Goal: Task Accomplishment & Management: Use online tool/utility

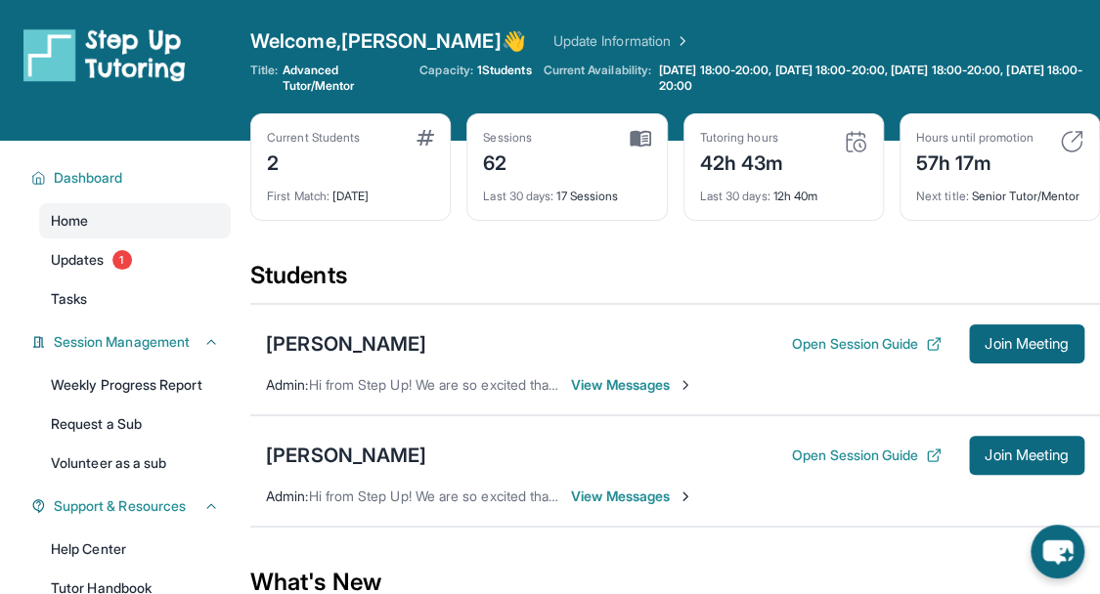
click at [616, 395] on span "View Messages" at bounding box center [632, 385] width 122 height 20
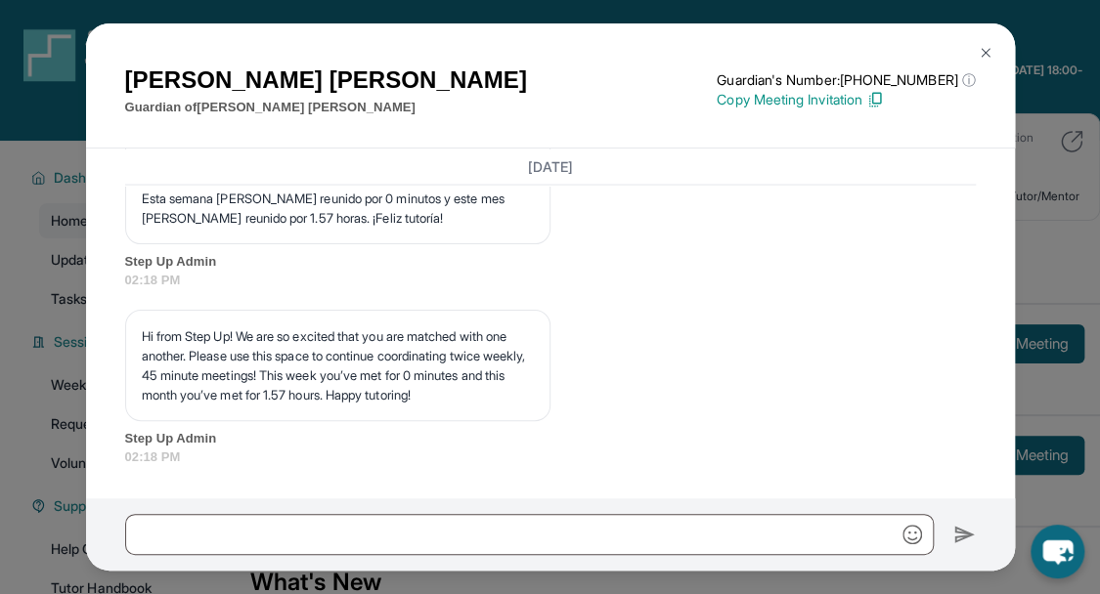
scroll to position [26321, 0]
click at [982, 52] on img at bounding box center [986, 53] width 16 height 16
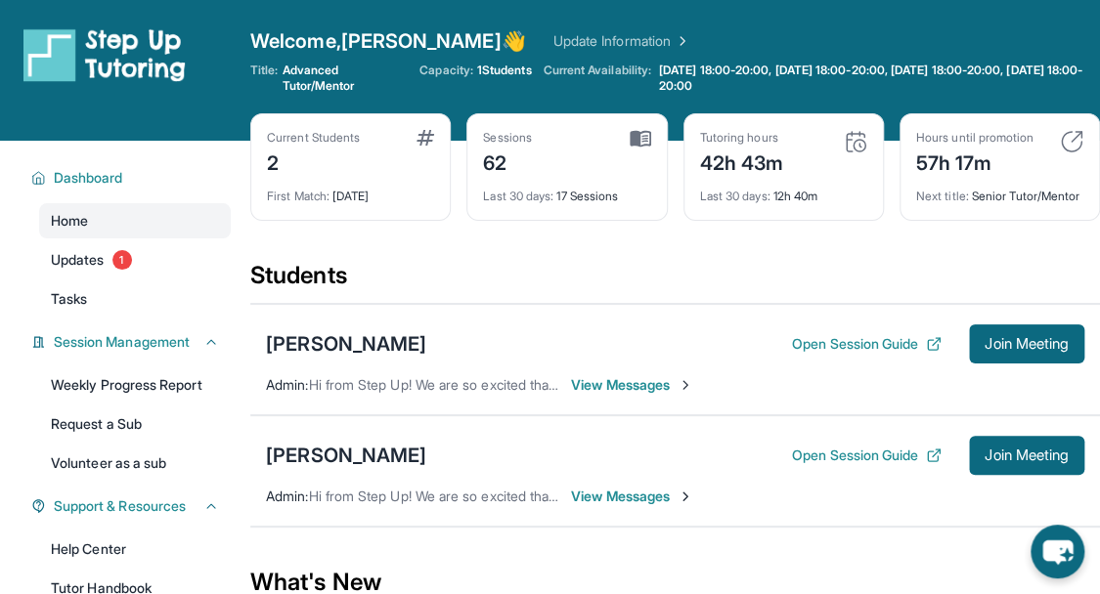
click at [638, 506] on span "View Messages" at bounding box center [632, 497] width 122 height 20
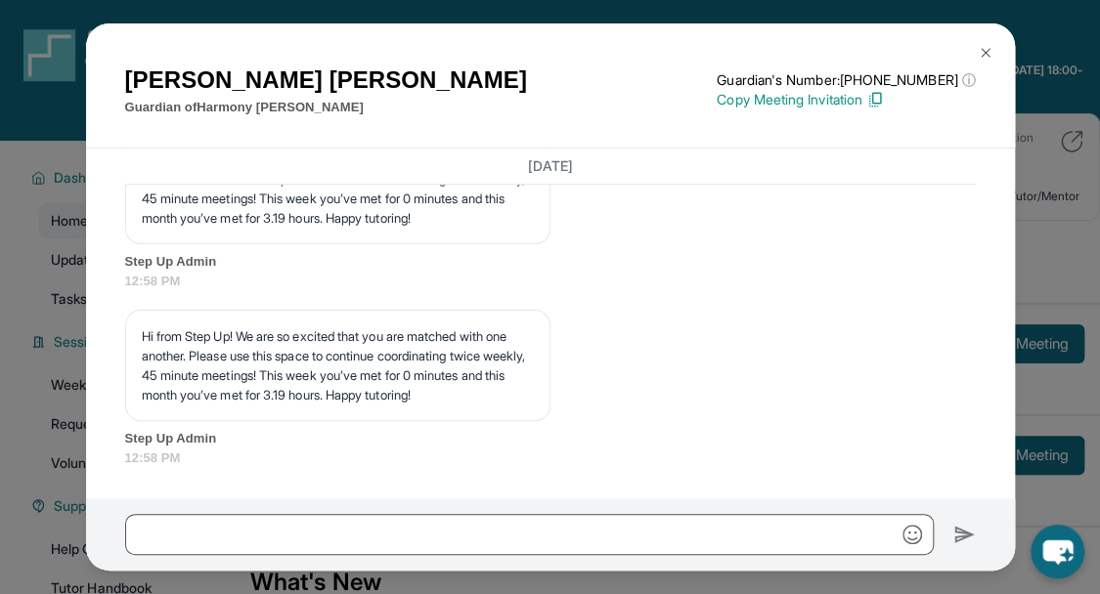
scroll to position [19307, 0]
click at [988, 56] on img at bounding box center [986, 53] width 16 height 16
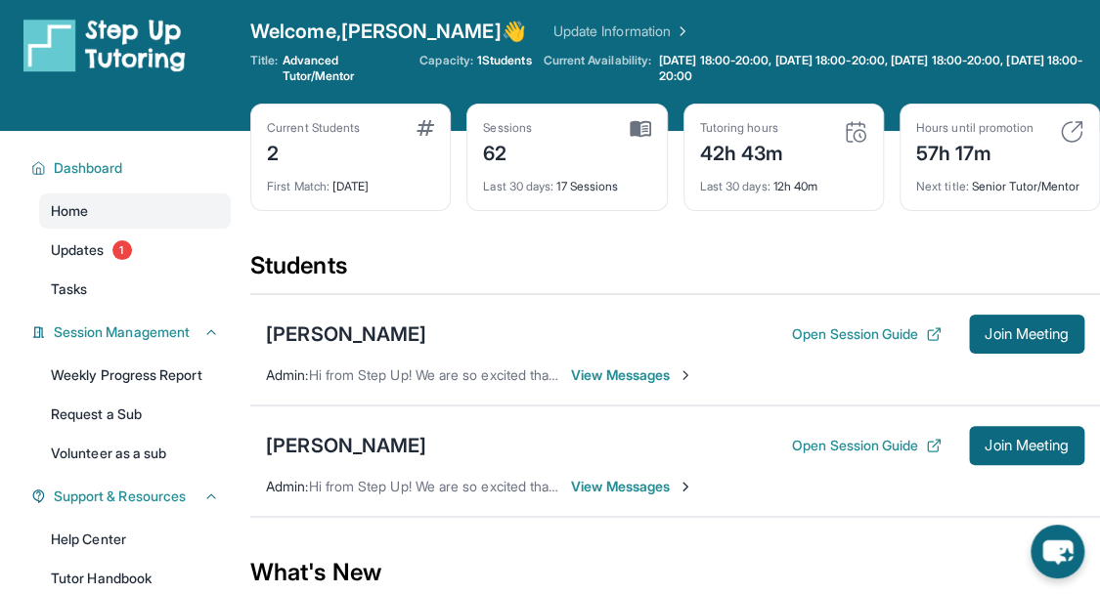
scroll to position [0, 0]
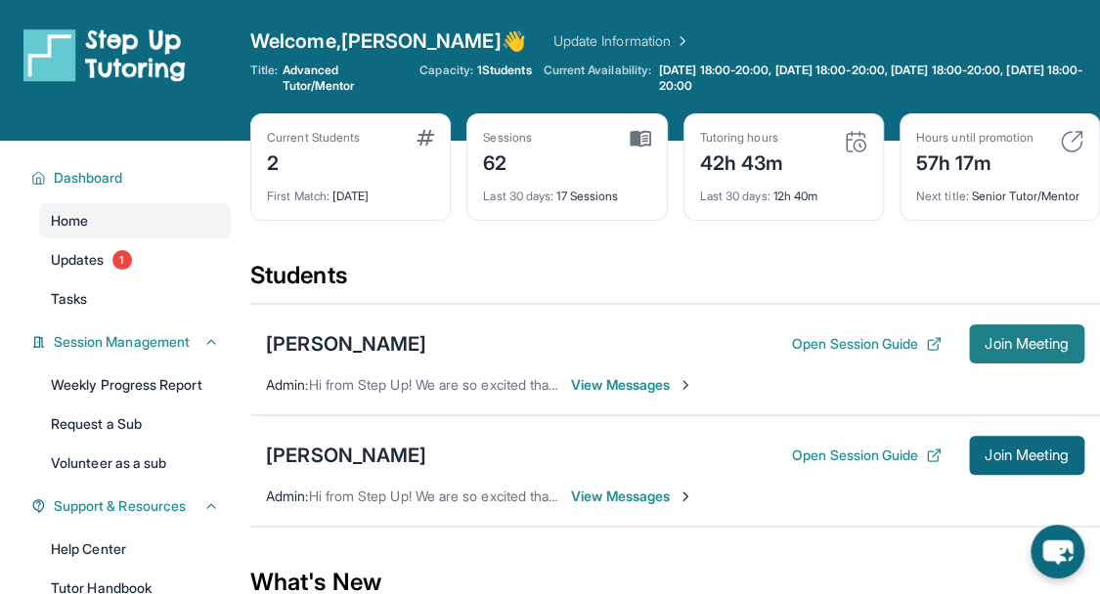
click at [1009, 350] on span "Join Meeting" at bounding box center [1027, 344] width 84 height 12
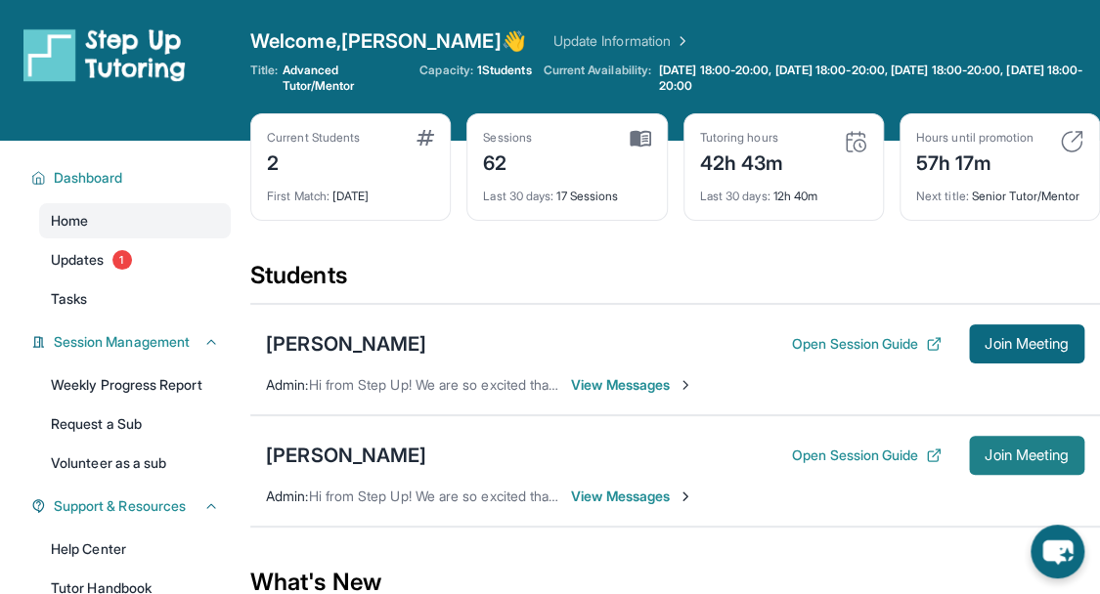
click at [1006, 475] on button "Join Meeting" at bounding box center [1026, 455] width 115 height 39
